Goal: Information Seeking & Learning: Understand process/instructions

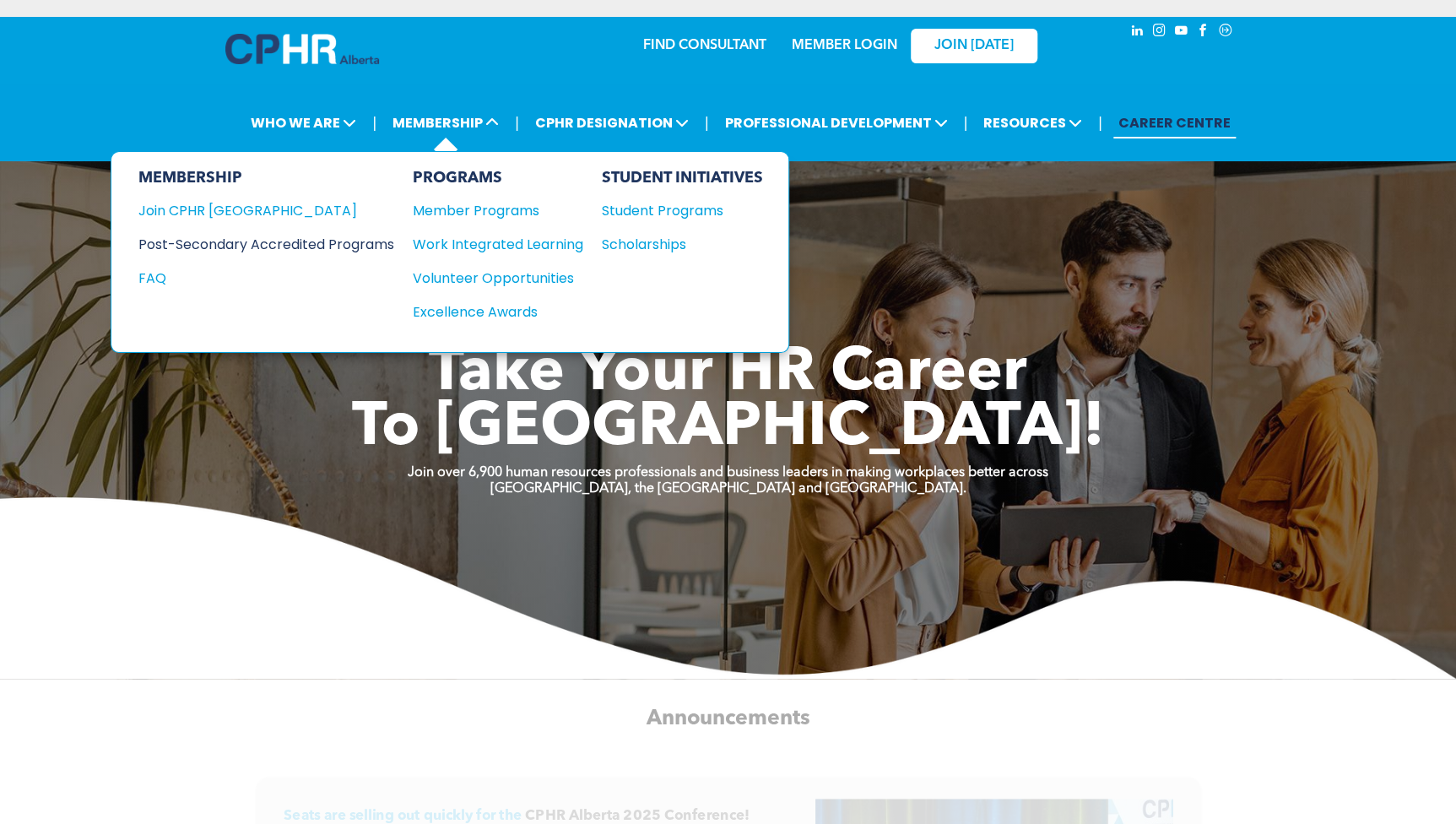
click at [304, 244] on div "Post-Secondary Accredited Programs" at bounding box center [253, 244] width 230 height 21
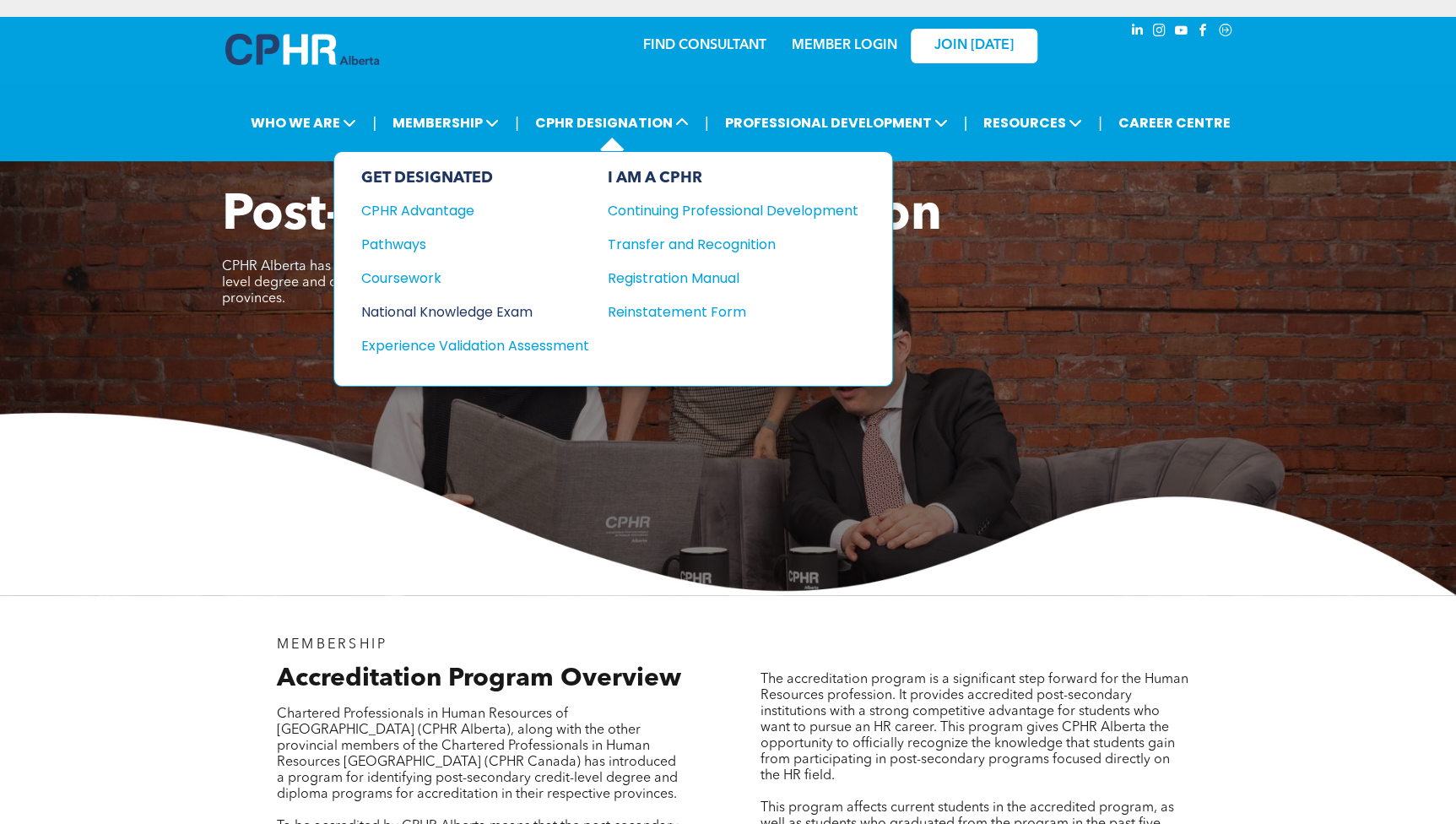
click at [417, 305] on div "National Knowledge Exam" at bounding box center [463, 312] width 205 height 21
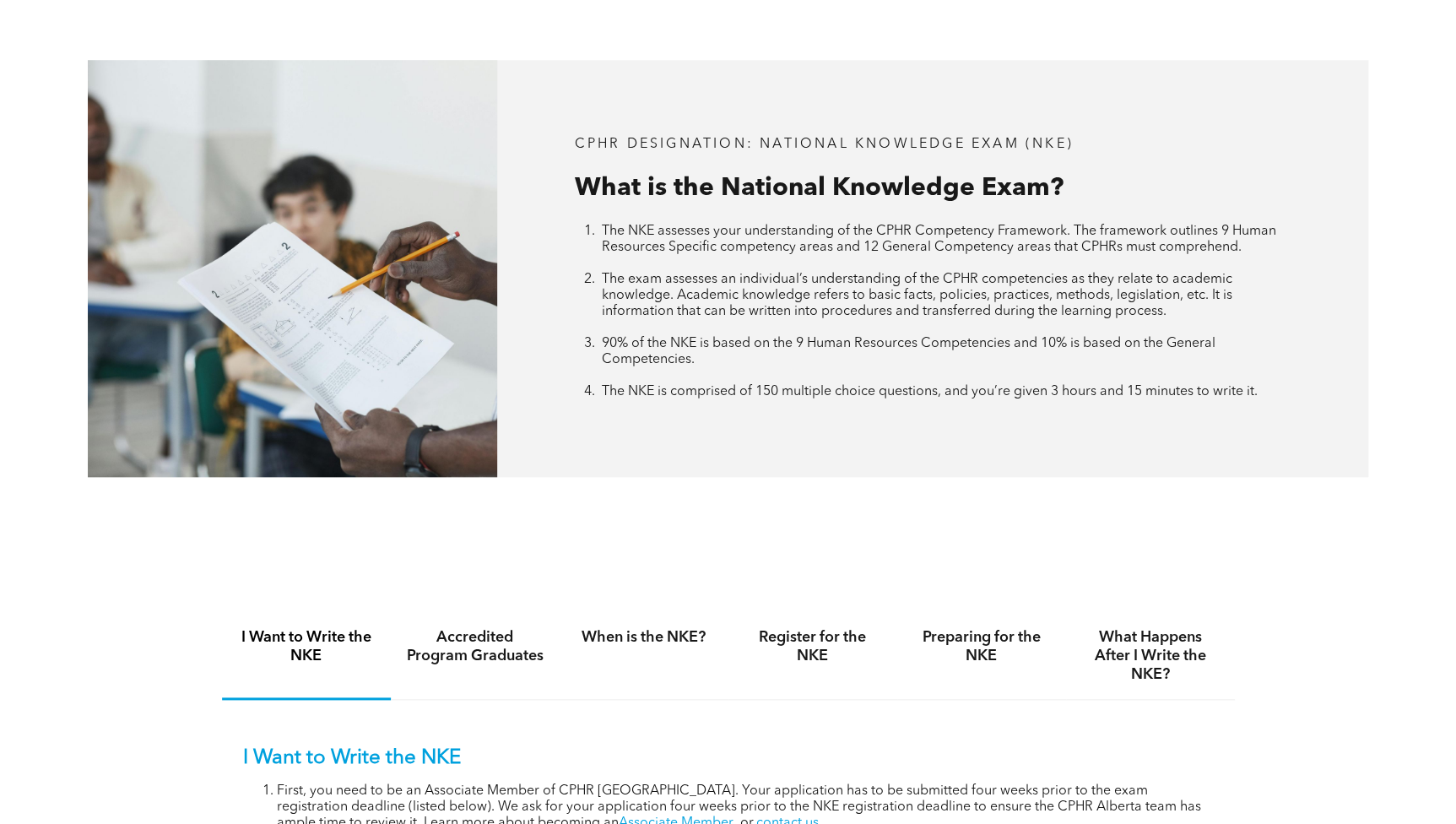
scroll to position [614, 0]
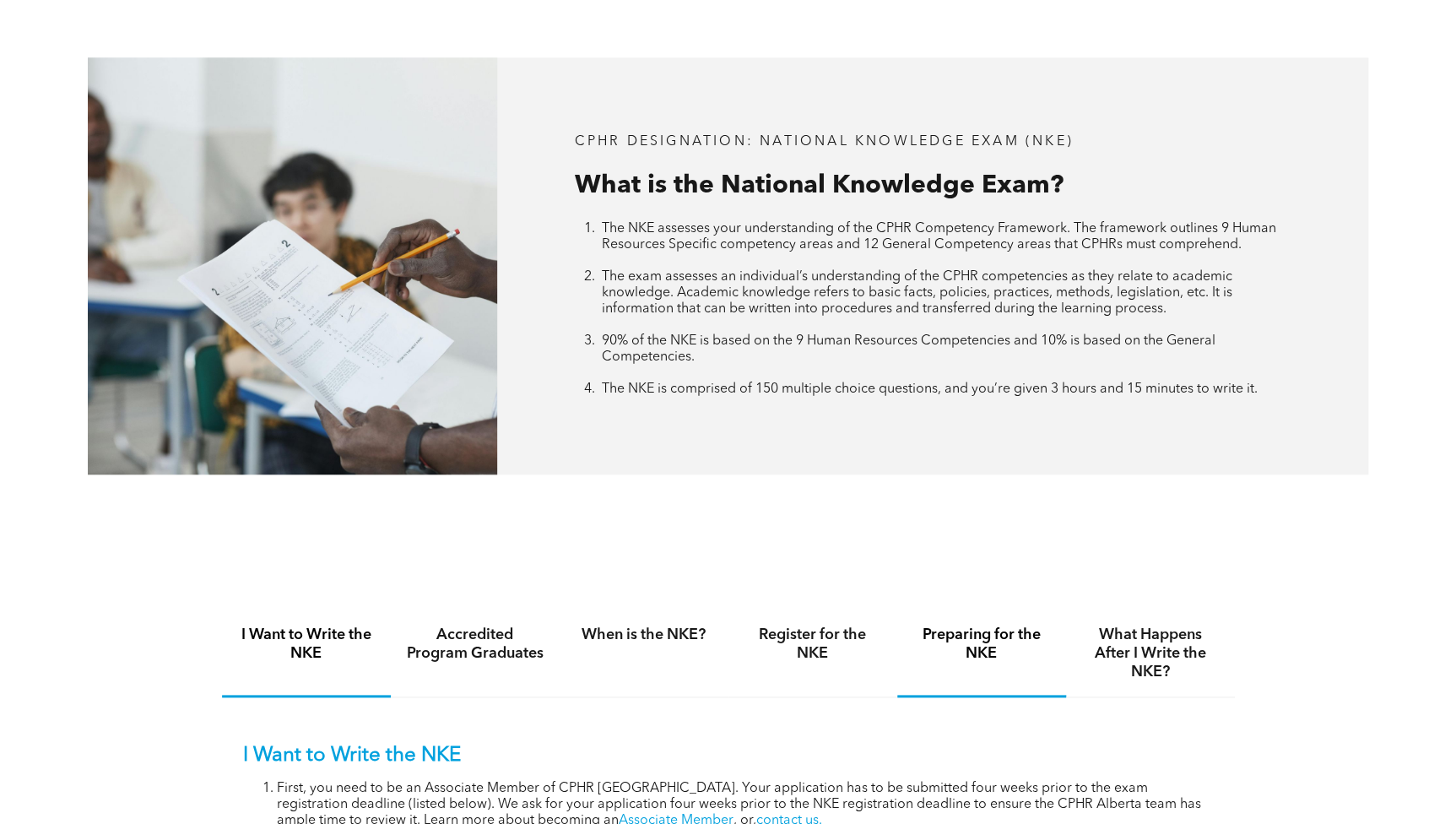
click at [975, 642] on h4 "Preparing for the NKE" at bounding box center [981, 645] width 138 height 38
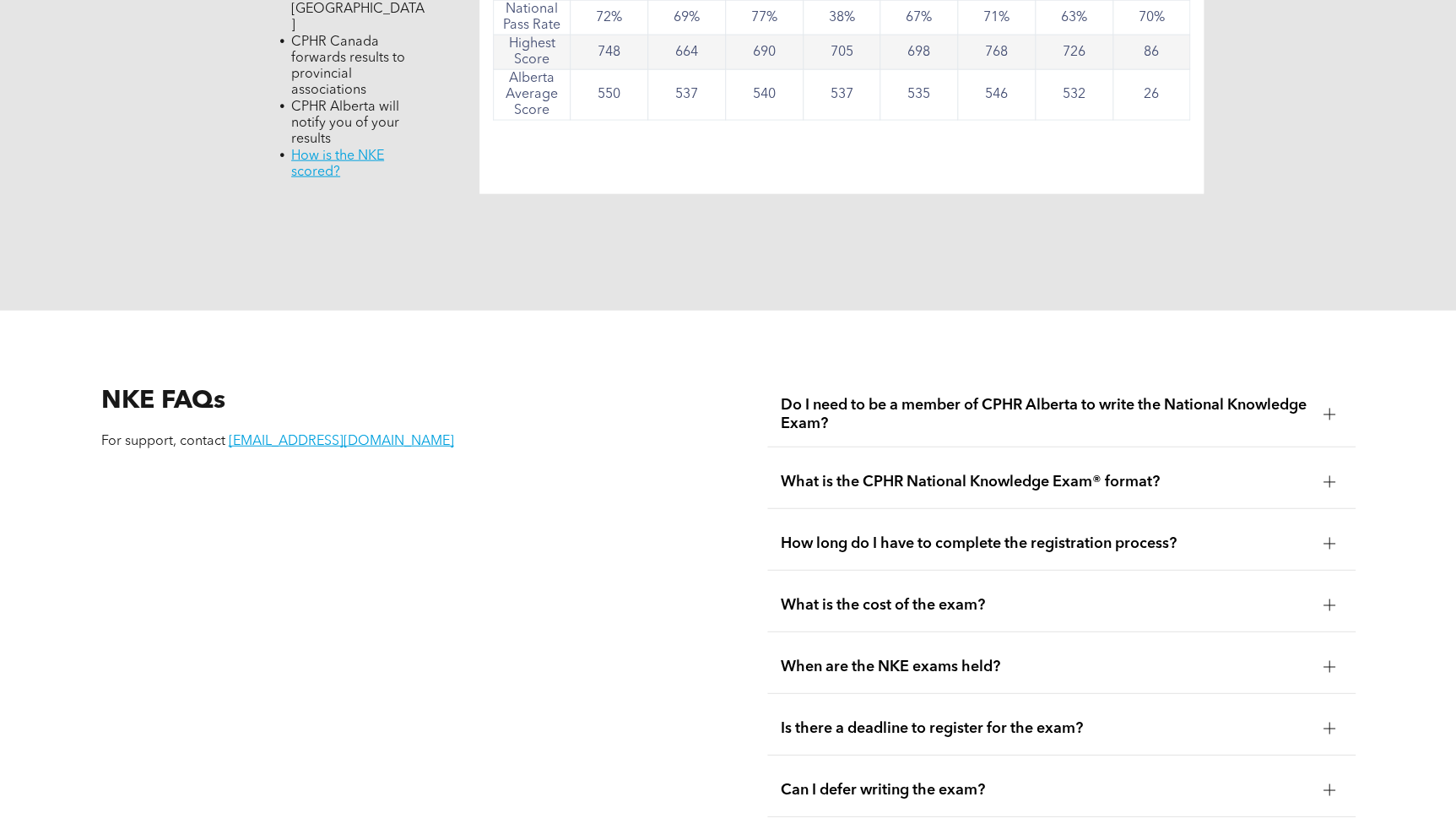
scroll to position [1919, 0]
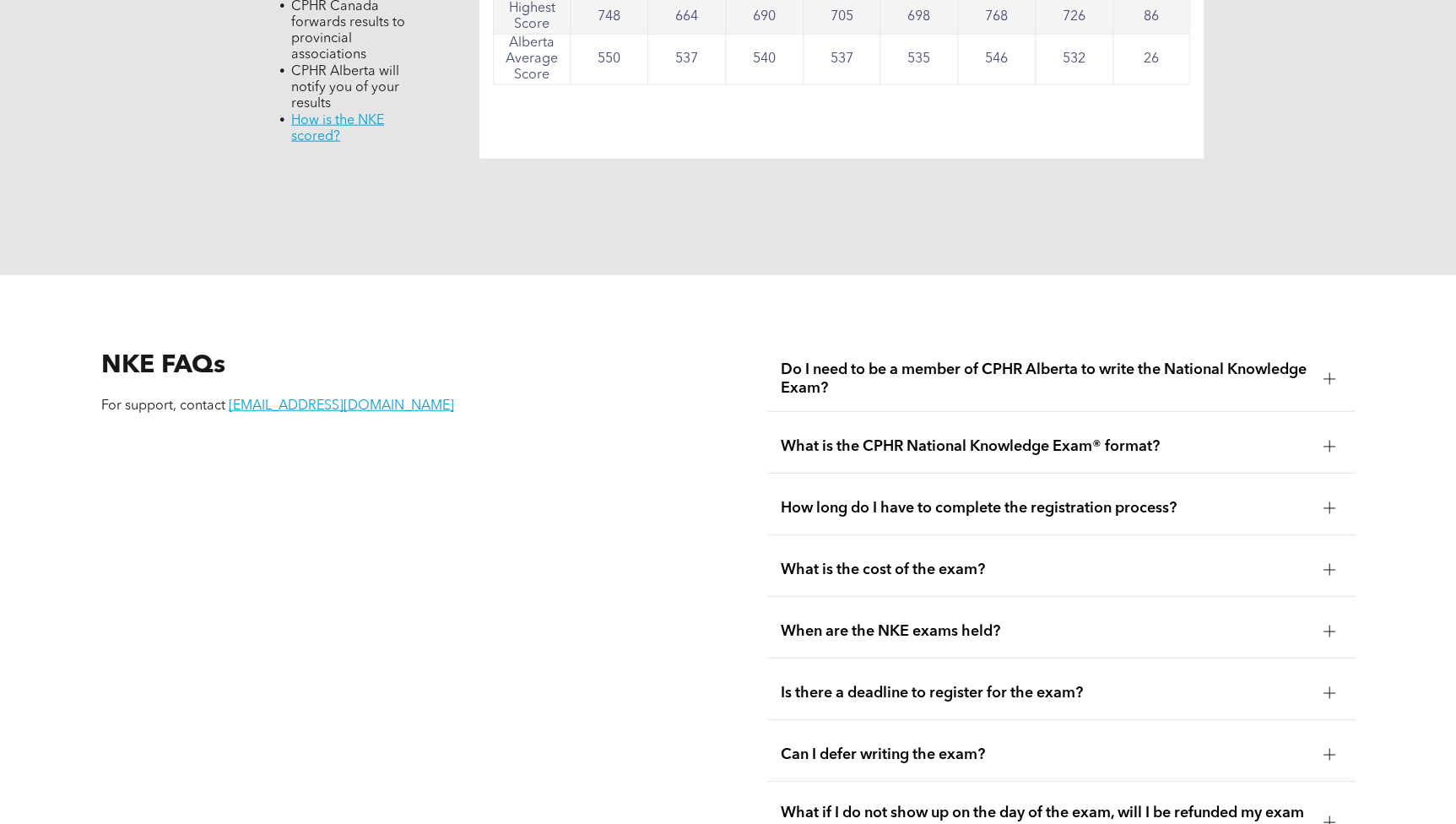
click at [1330, 440] on div at bounding box center [1330, 447] width 26 height 26
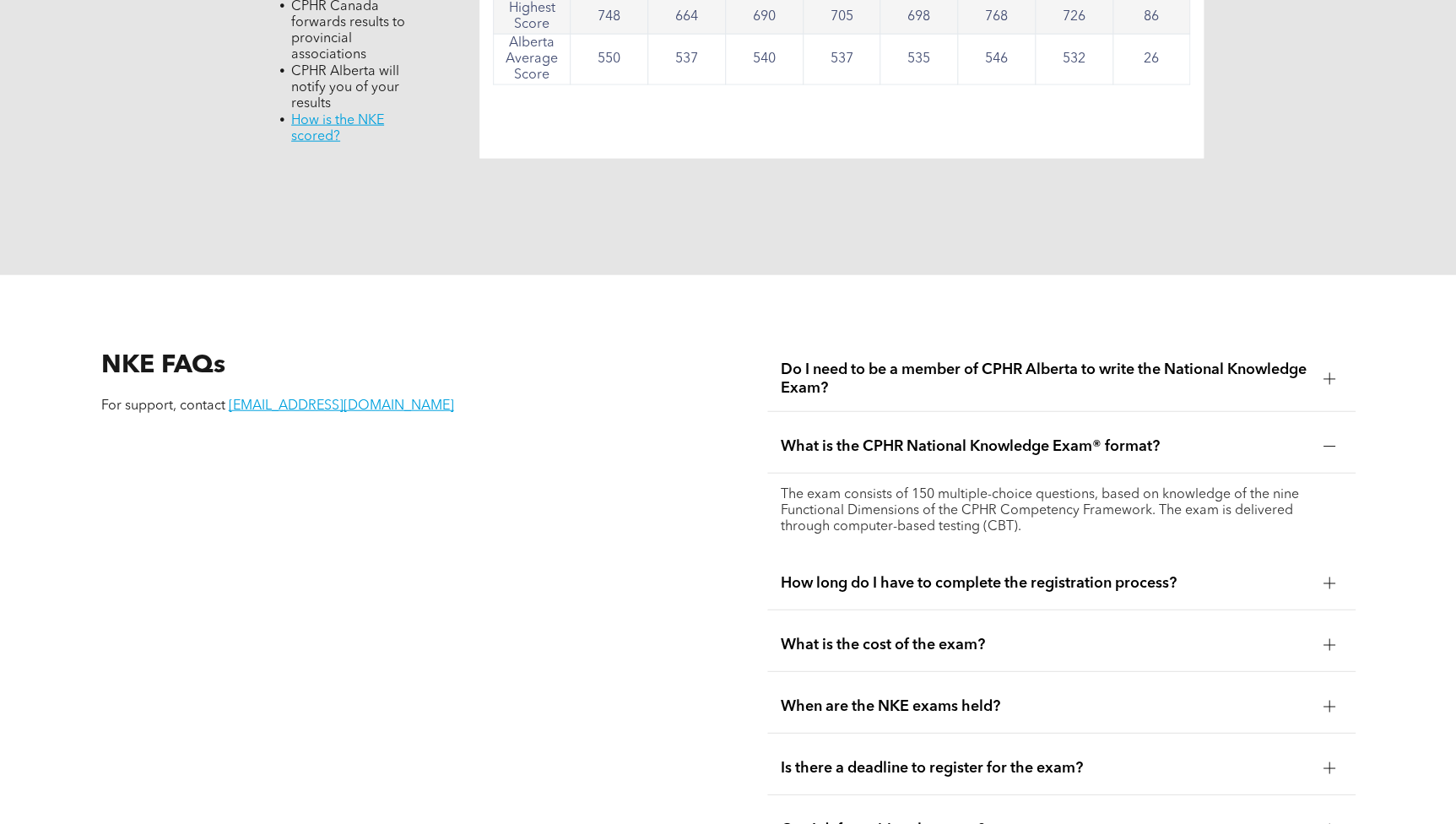
click at [1324, 441] on div at bounding box center [1330, 447] width 12 height 12
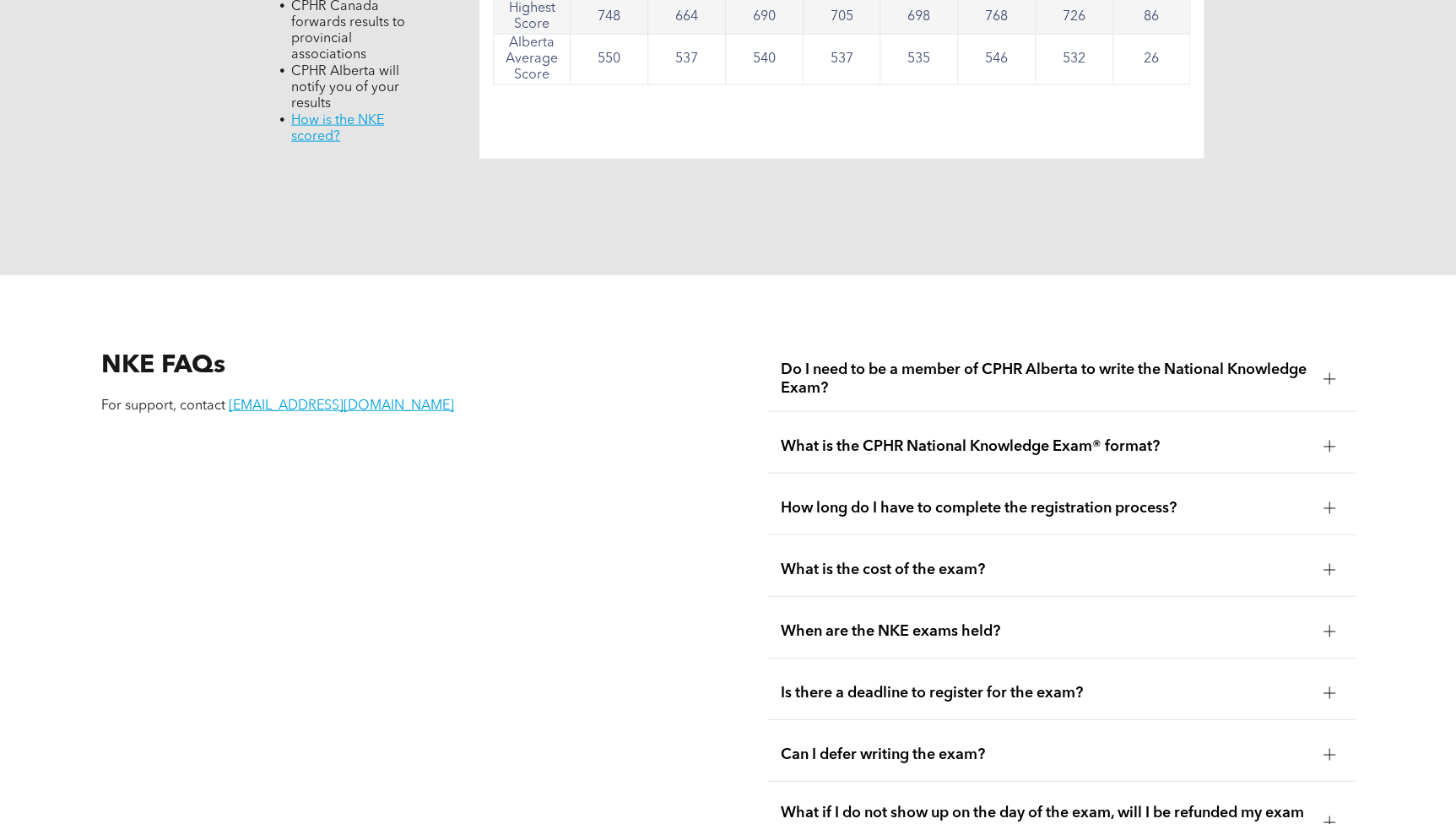
click at [1324, 441] on div at bounding box center [1330, 447] width 12 height 12
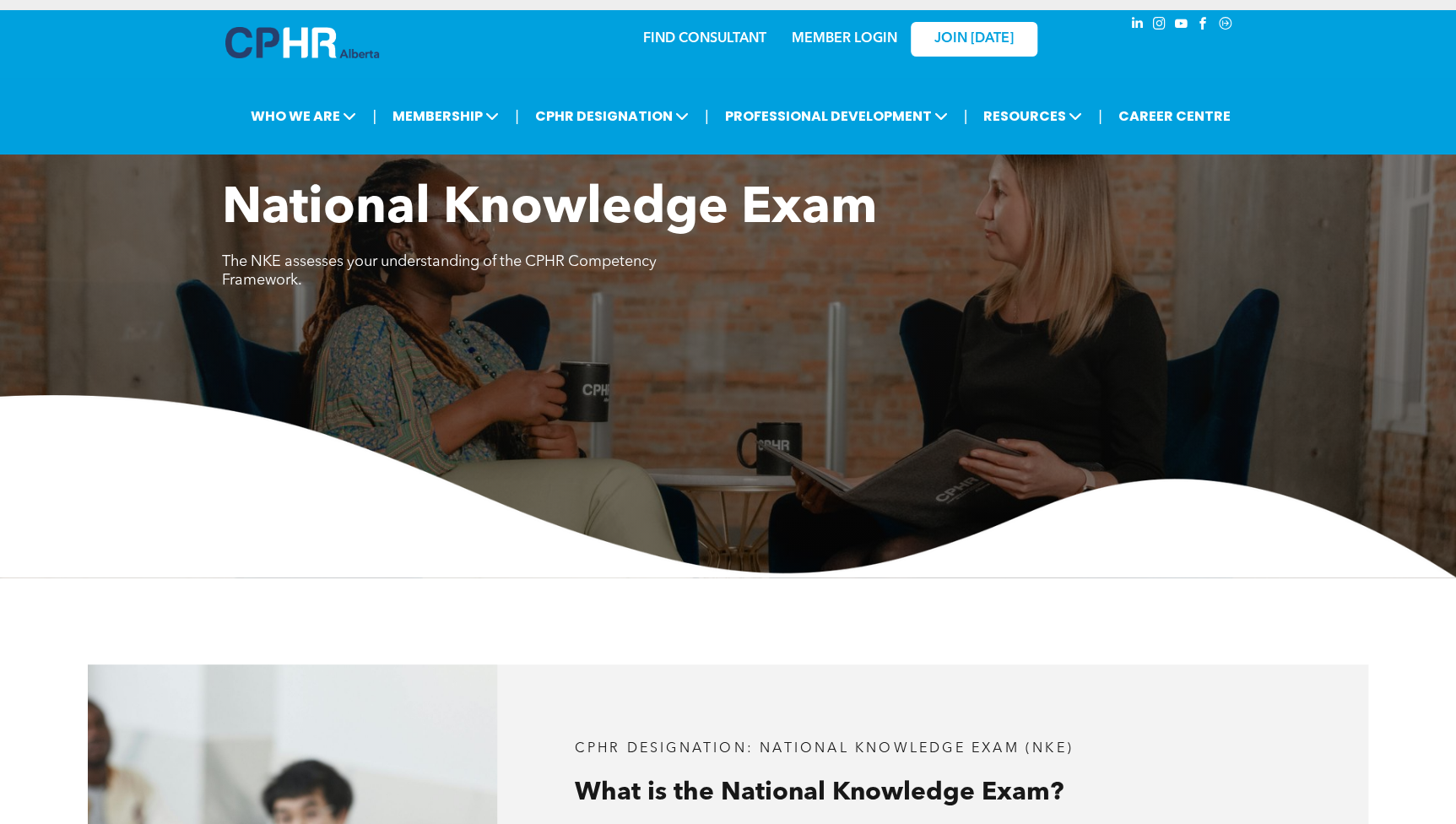
scroll to position [0, 0]
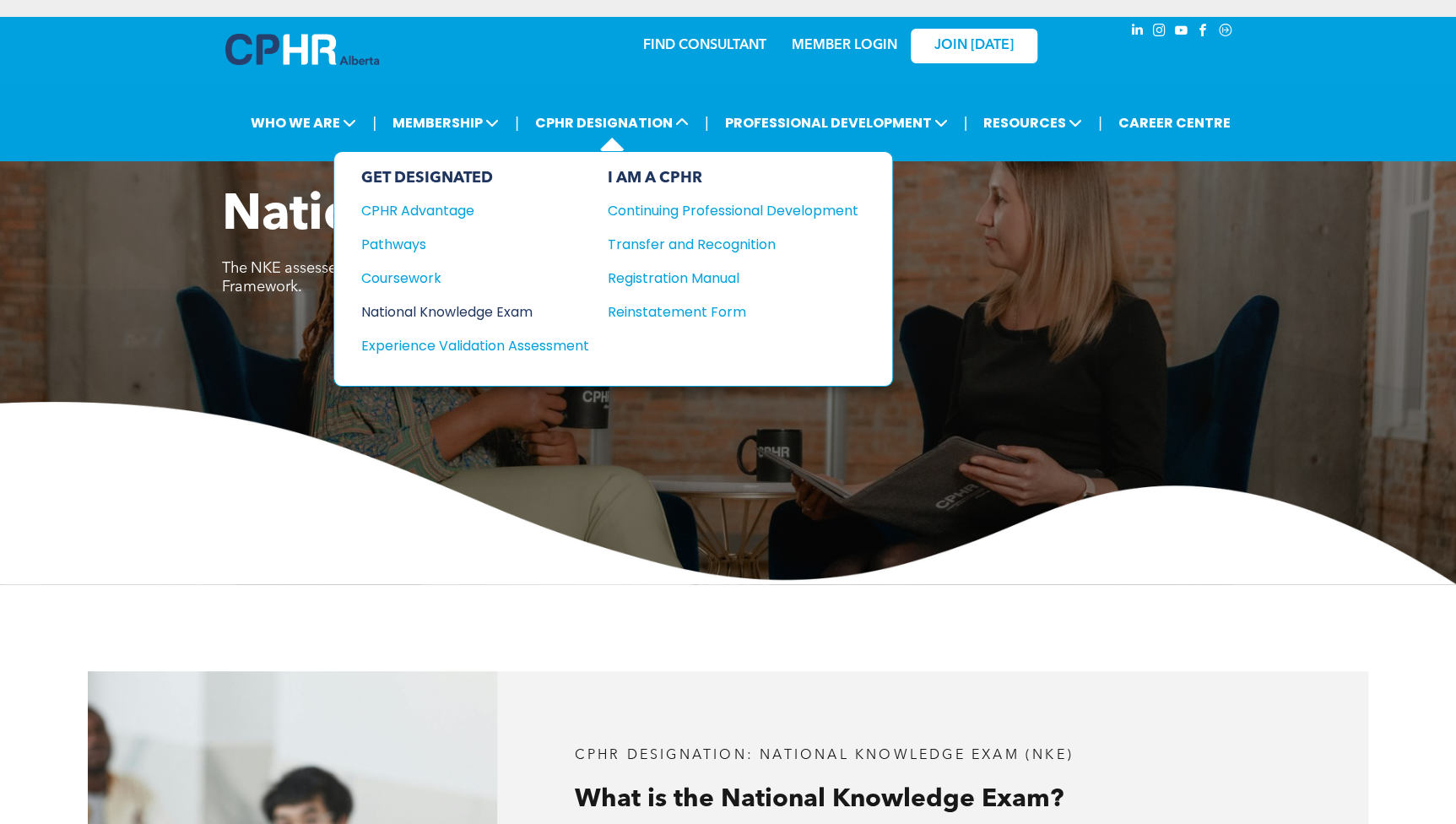
click at [385, 301] on div "National Knowledge Exam" at bounding box center [463, 312] width 205 height 21
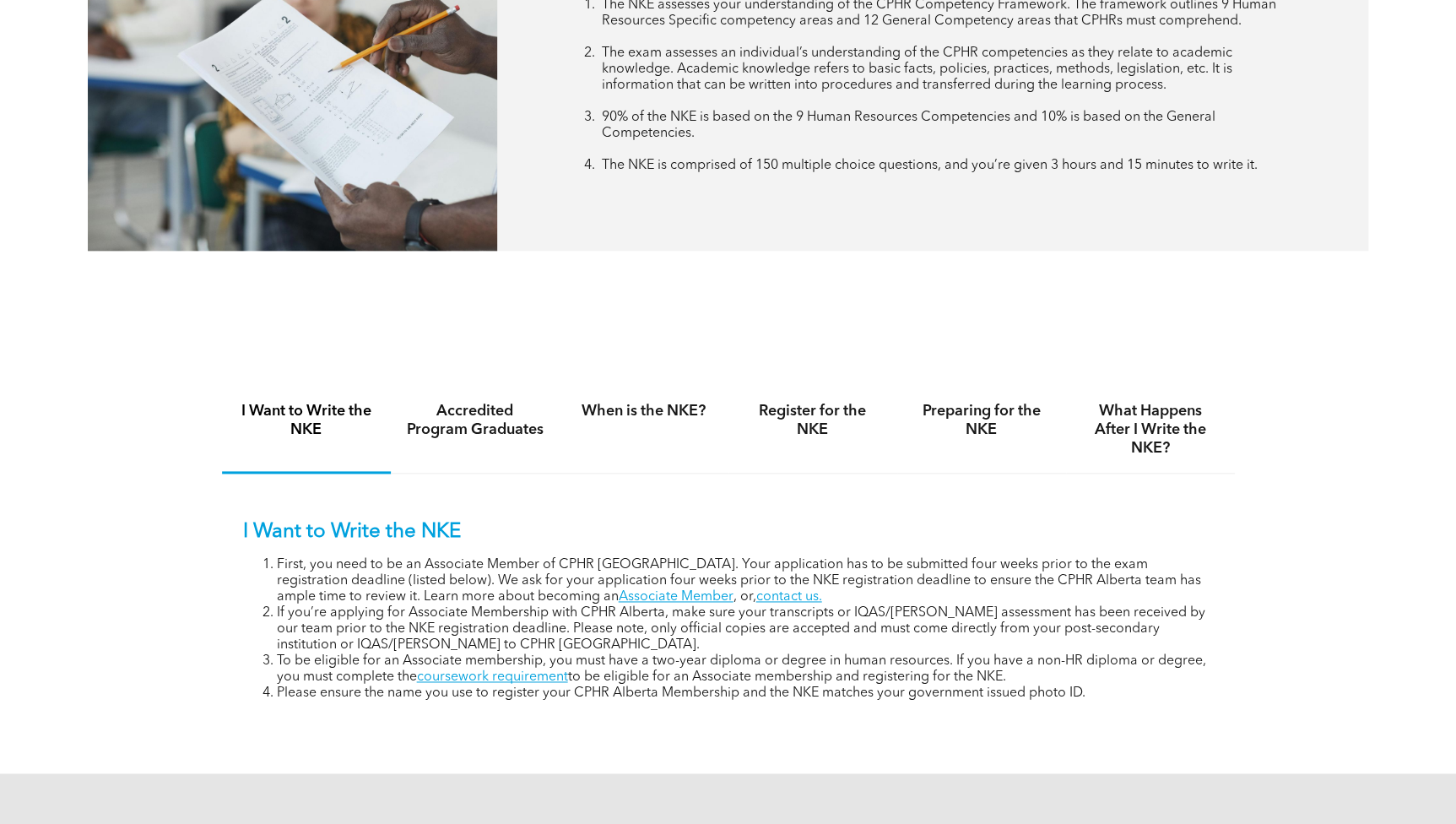
scroll to position [844, 0]
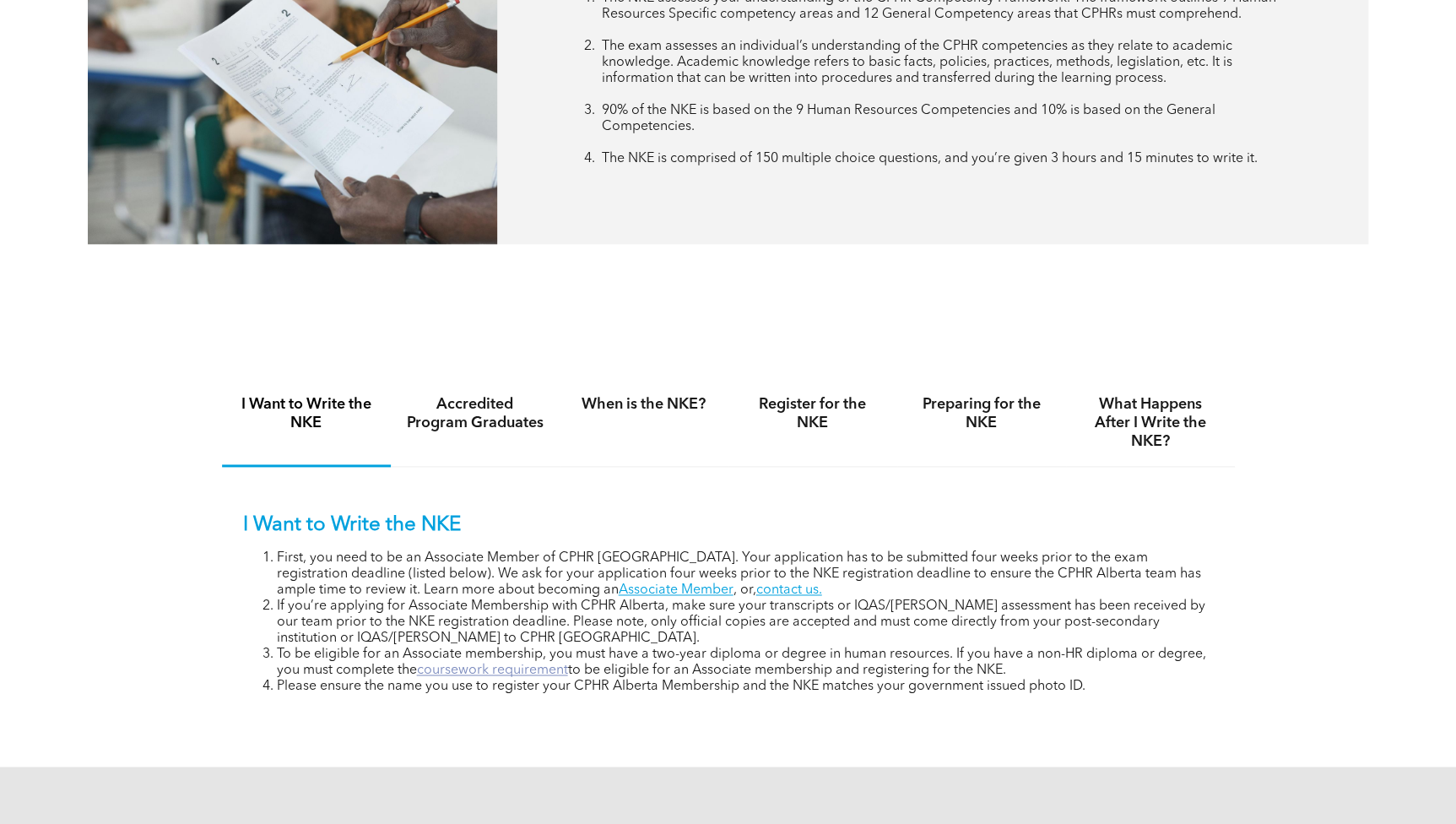
click at [446, 673] on link "coursework requirement" at bounding box center [492, 670] width 151 height 14
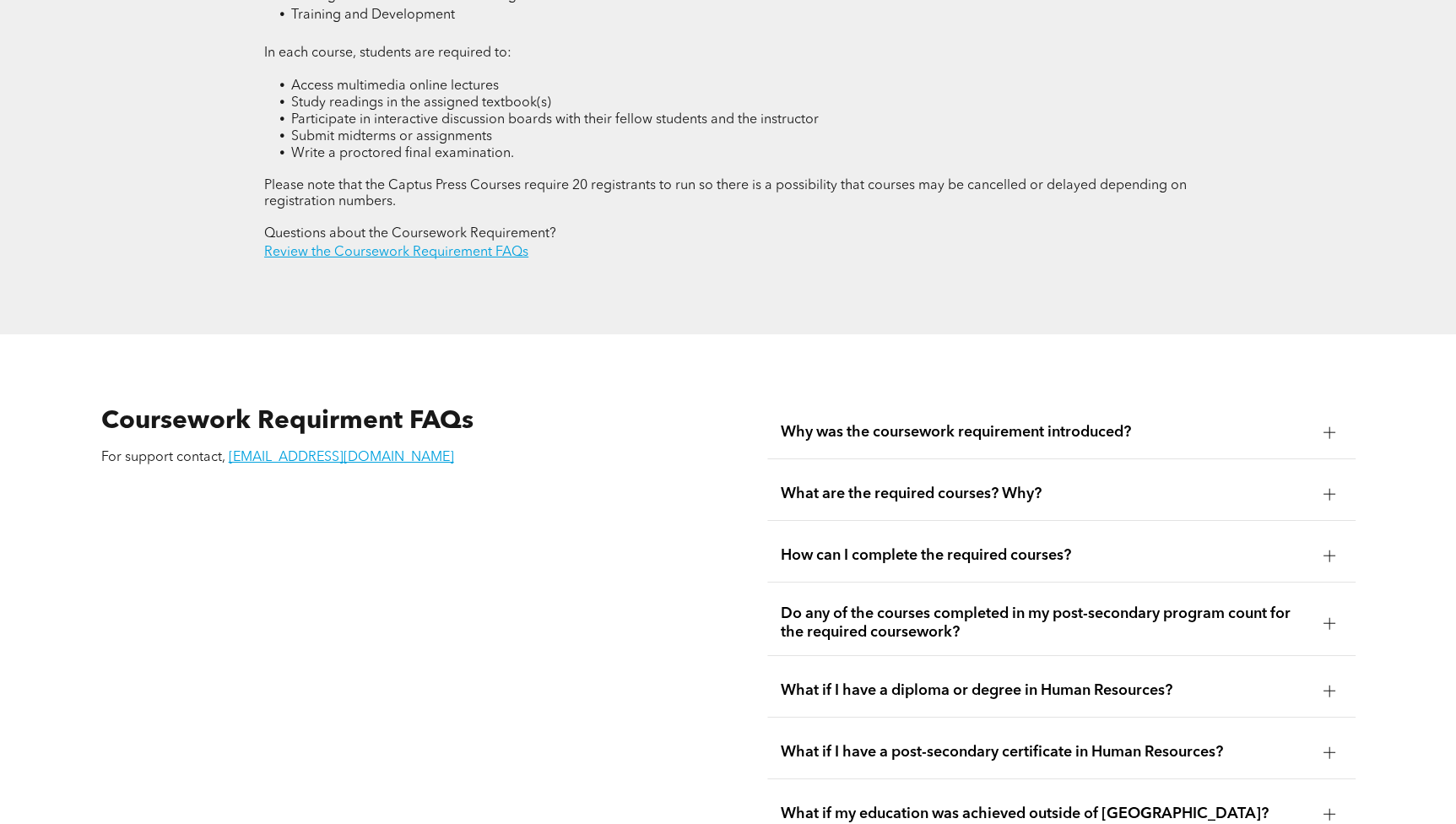
scroll to position [2763, 0]
